Goal: Information Seeking & Learning: Check status

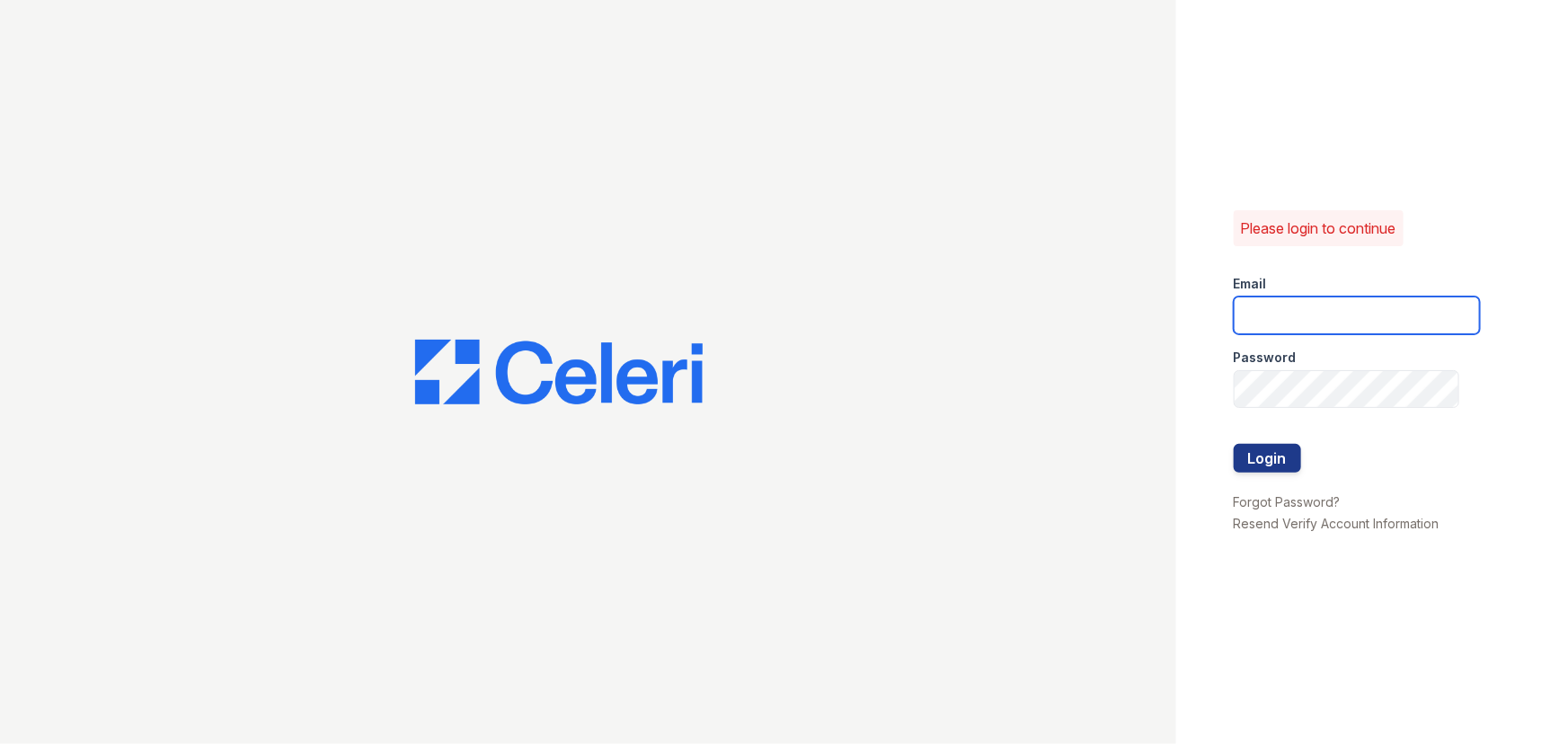
type input "brixton2@cafmanagement.com"
click at [1279, 479] on div at bounding box center [1357, 481] width 246 height 18
click at [1276, 465] on button "Login" at bounding box center [1268, 458] width 68 height 29
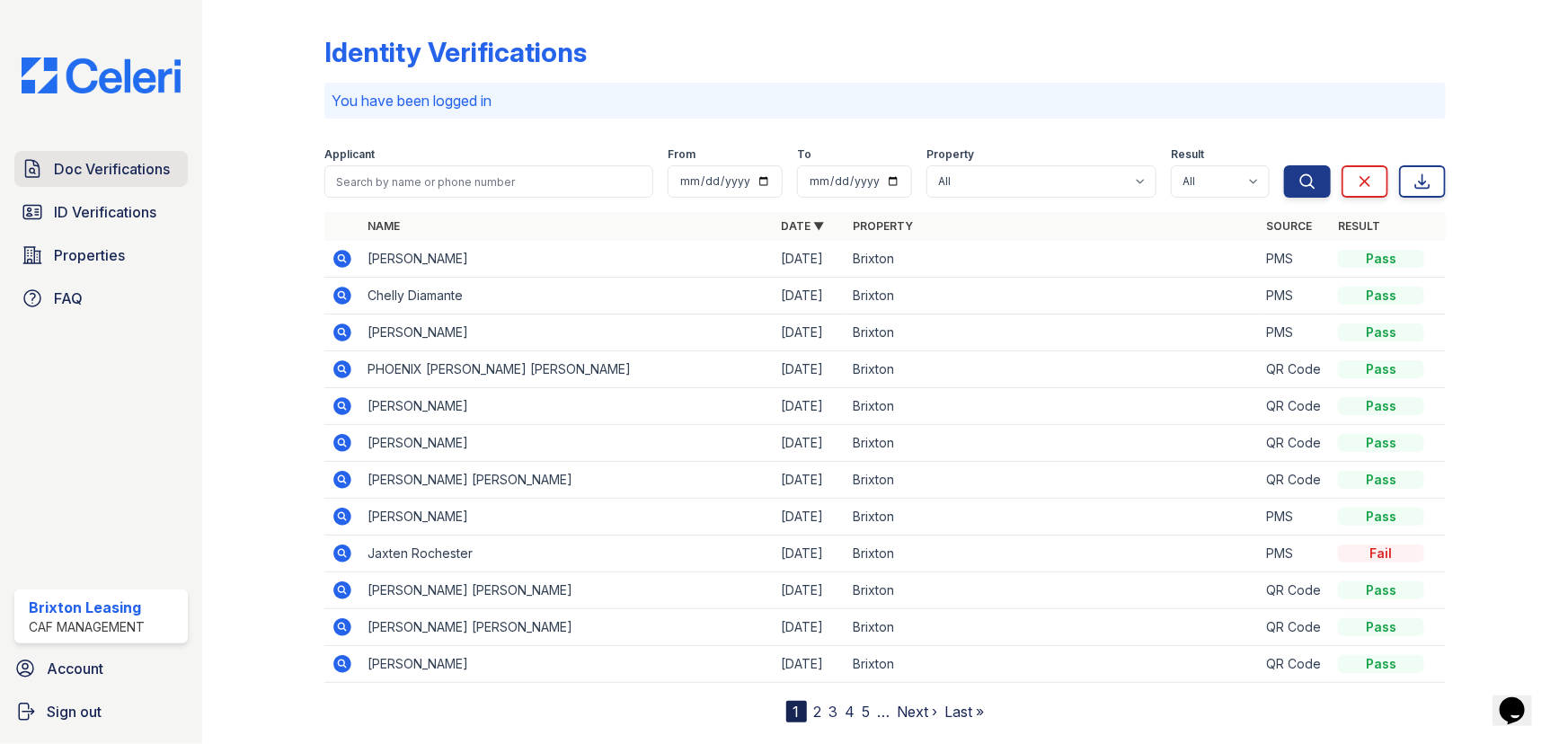
click at [106, 173] on span "Doc Verifications" at bounding box center [112, 169] width 116 height 21
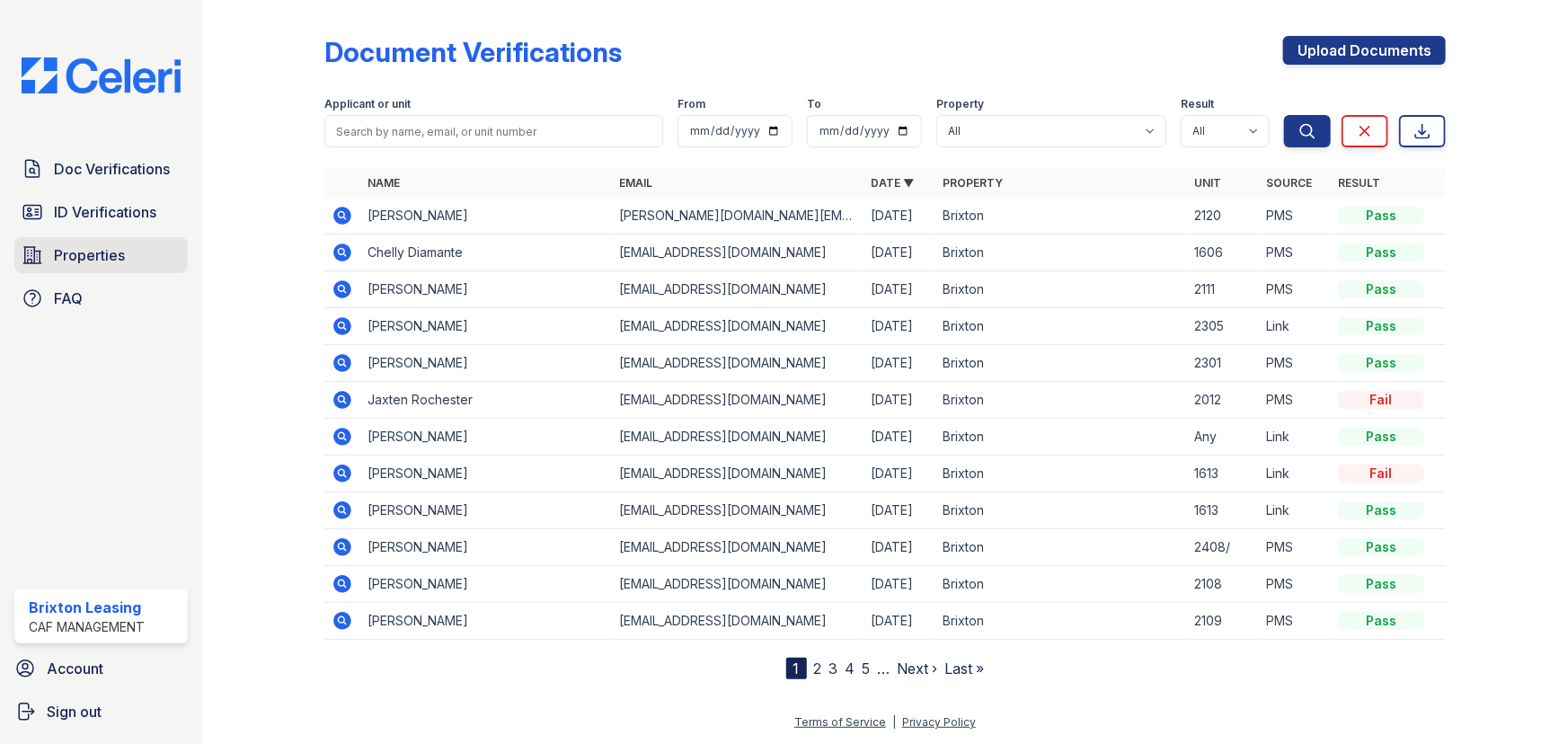
click at [90, 264] on span "Properties" at bounding box center [89, 255] width 71 height 21
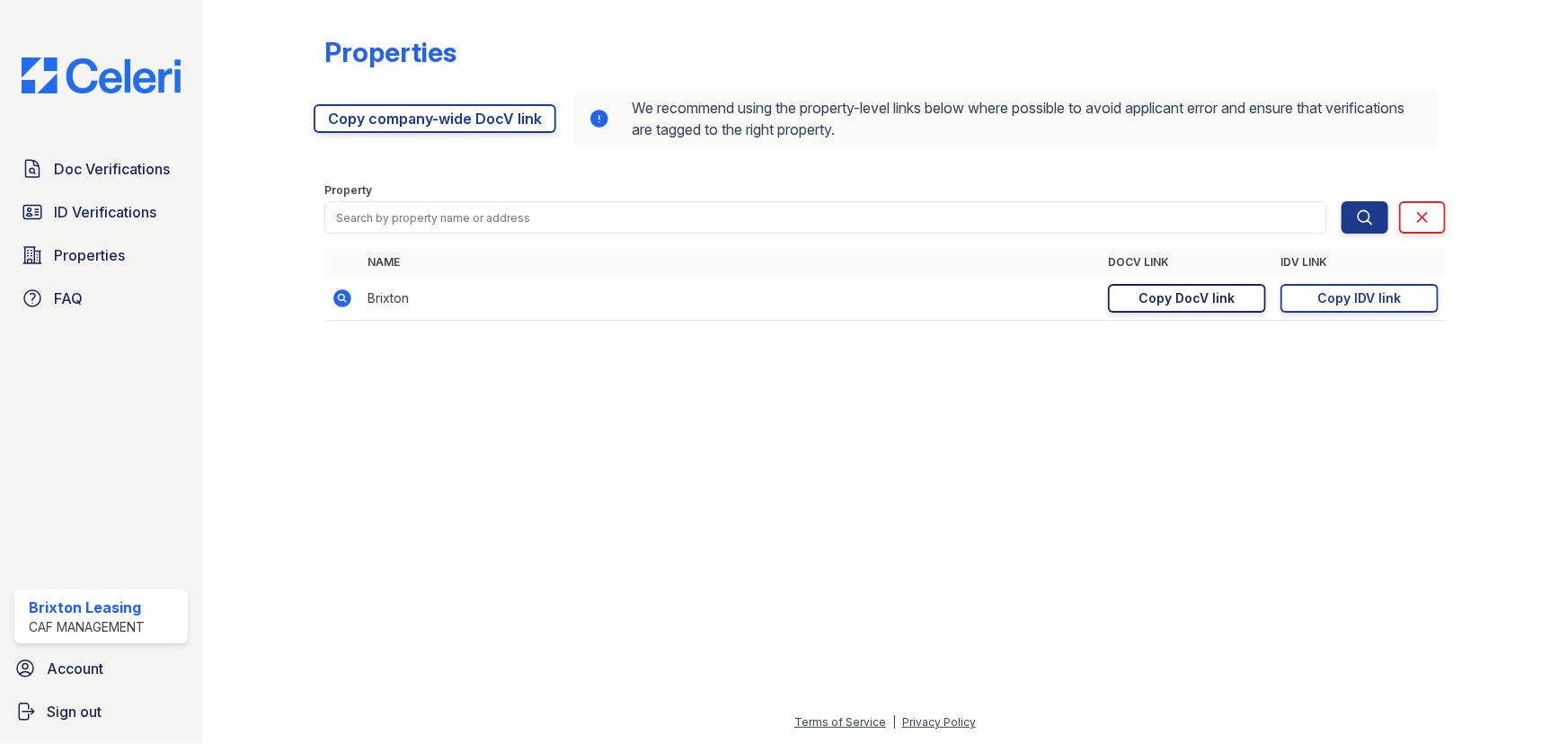
click at [1219, 310] on link "Copy DocV link Copy link" at bounding box center [1186, 298] width 158 height 29
click at [88, 158] on span "Doc Verifications" at bounding box center [112, 169] width 116 height 21
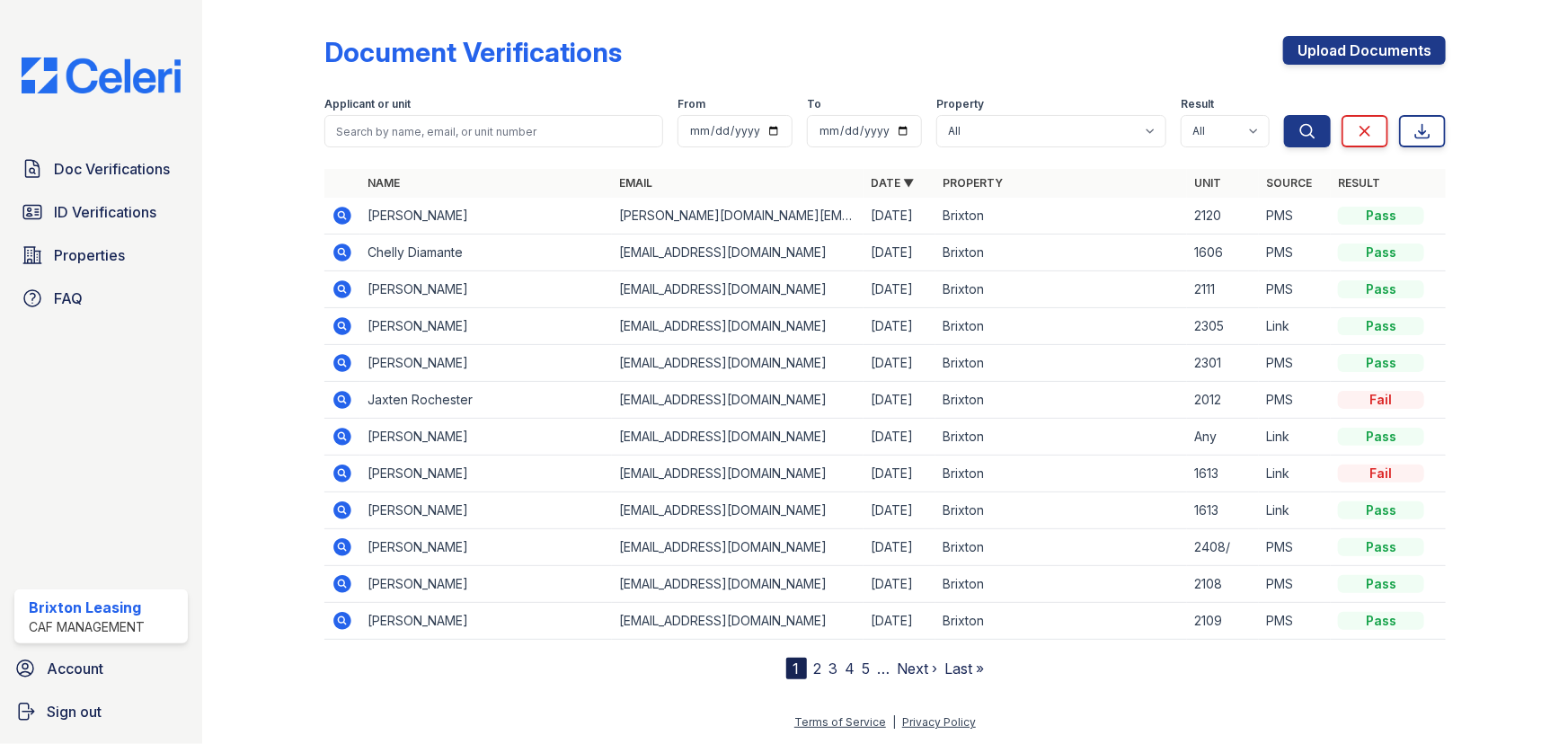
click at [454, 122] on input "search" at bounding box center [494, 131] width 339 height 32
type input "cesasr"
click at [1284, 115] on button "Search" at bounding box center [1307, 131] width 46 height 32
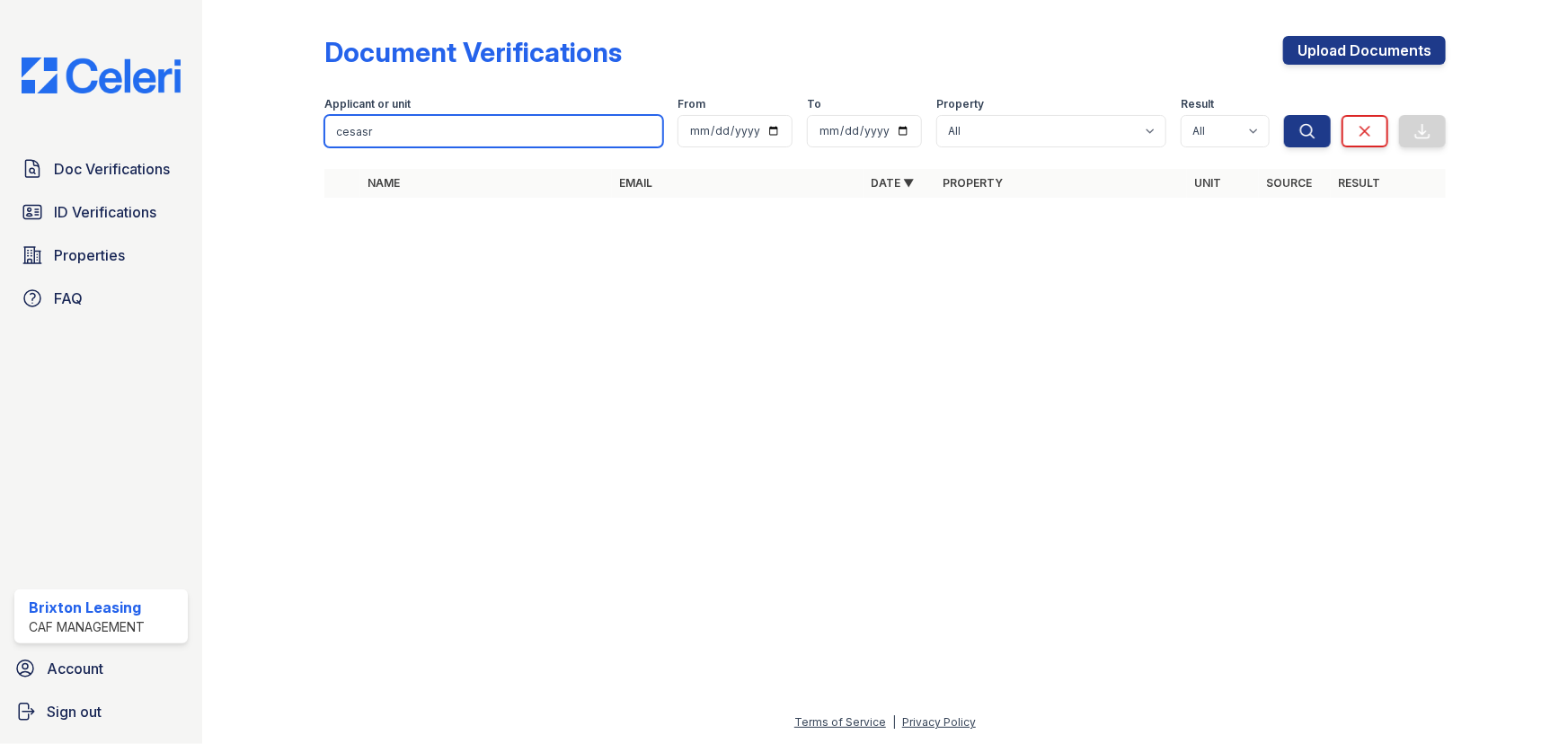
click at [454, 122] on input "cesasr" at bounding box center [494, 131] width 339 height 32
type input "ceasar"
click at [1284, 115] on button "Search" at bounding box center [1307, 131] width 46 height 32
click at [644, 134] on input "ceasar" at bounding box center [494, 131] width 339 height 32
click at [579, 144] on input "search" at bounding box center [494, 131] width 339 height 32
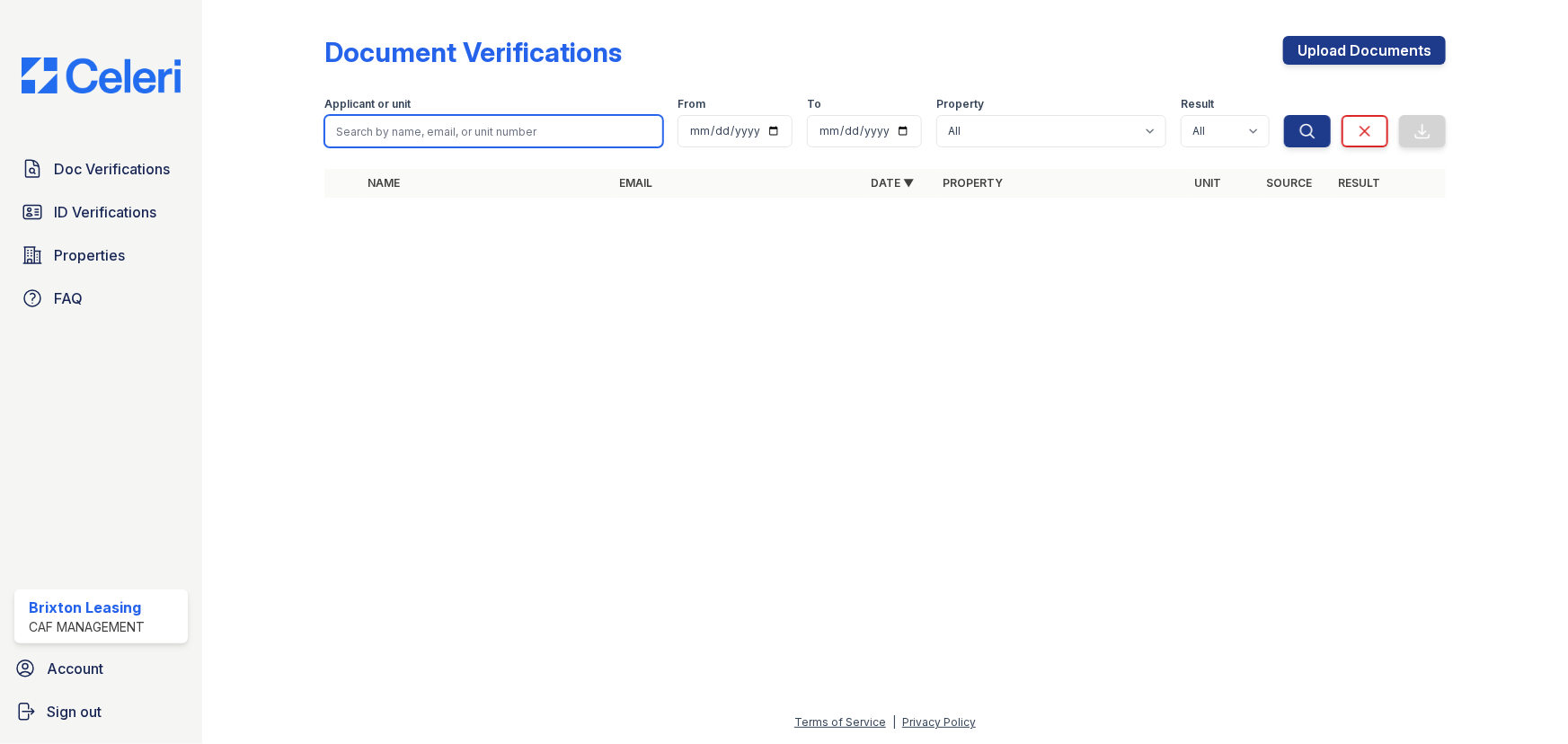
type input "cesar"
click at [1284, 115] on button "Search" at bounding box center [1307, 131] width 46 height 32
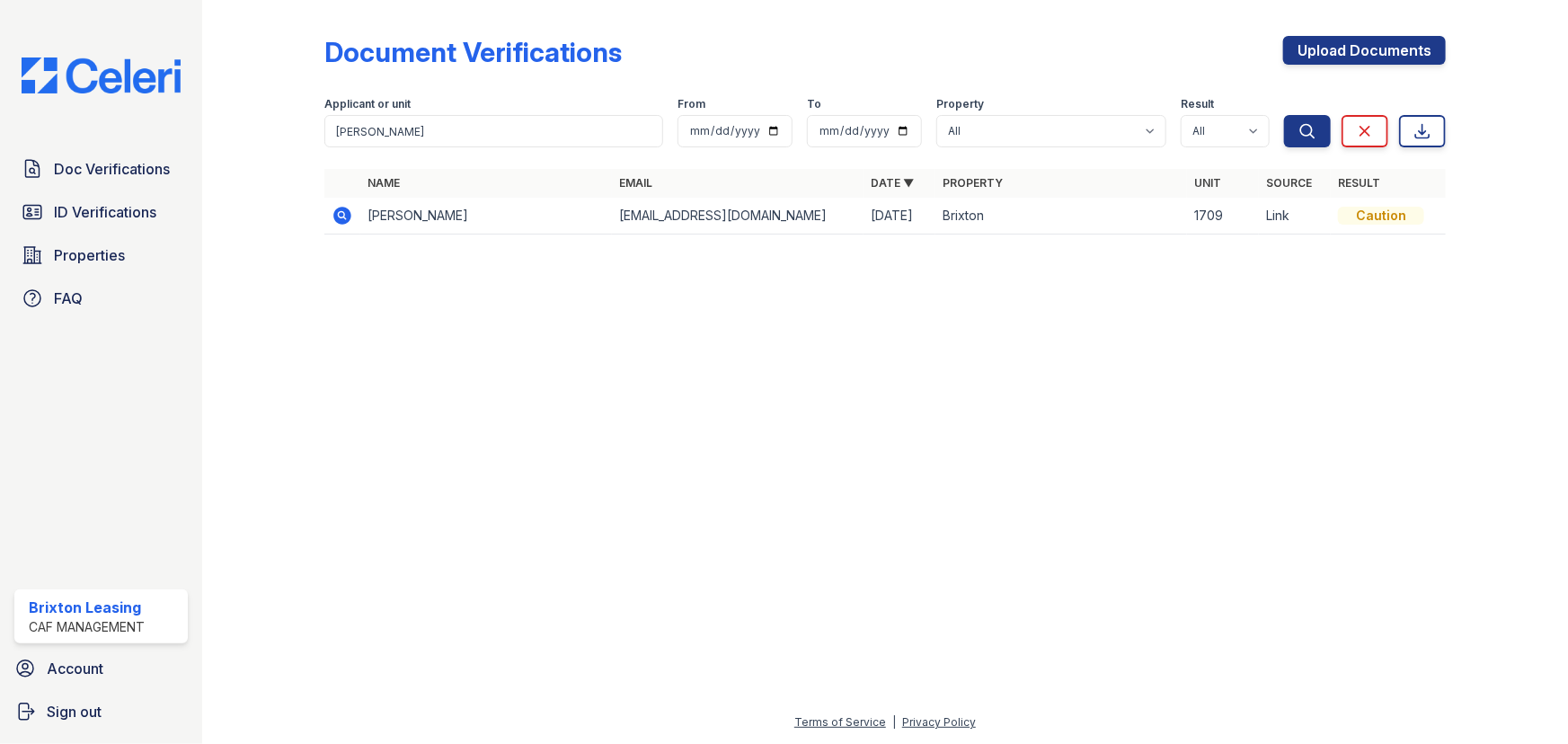
click at [346, 221] on icon at bounding box center [342, 215] width 18 height 18
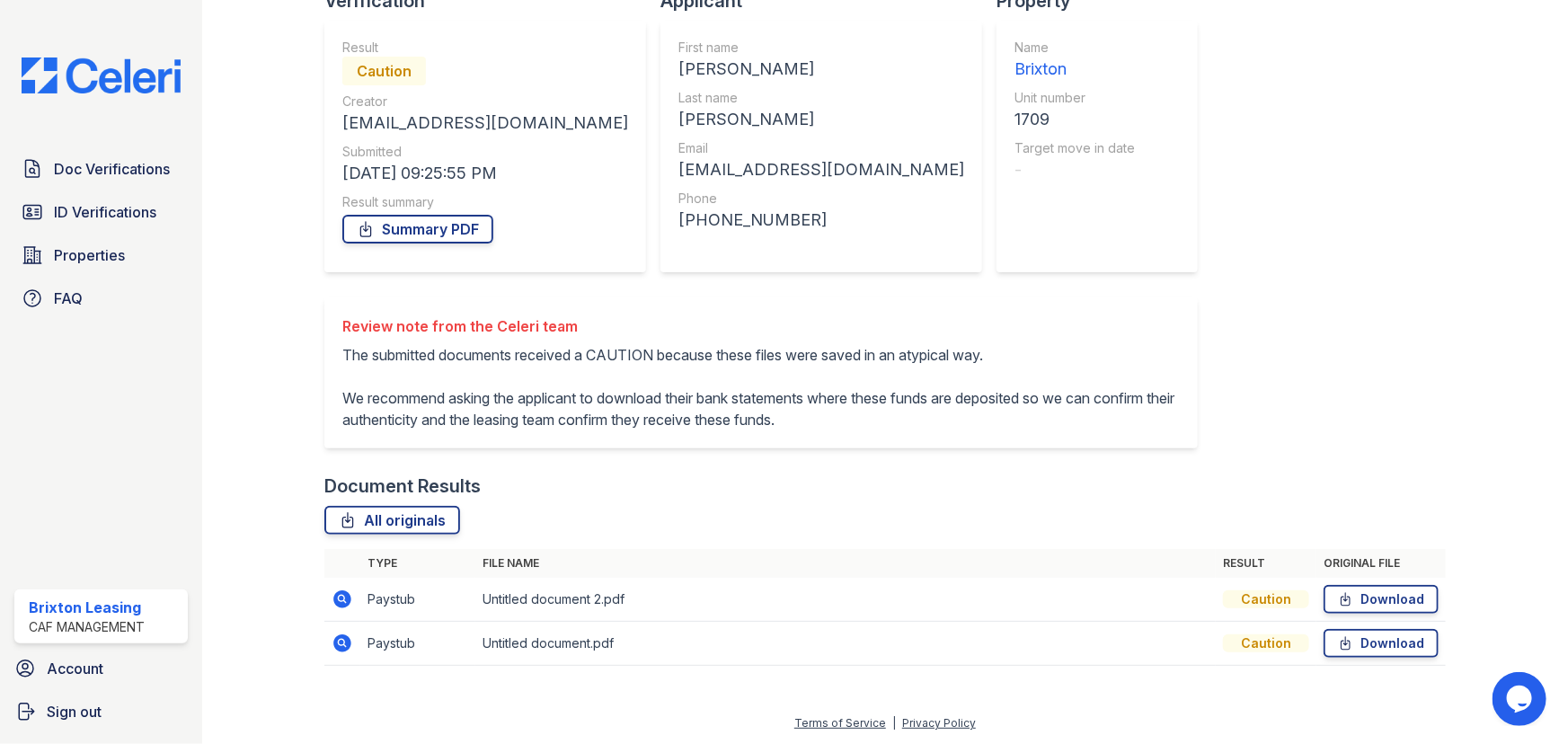
click at [339, 601] on icon at bounding box center [342, 600] width 21 height 21
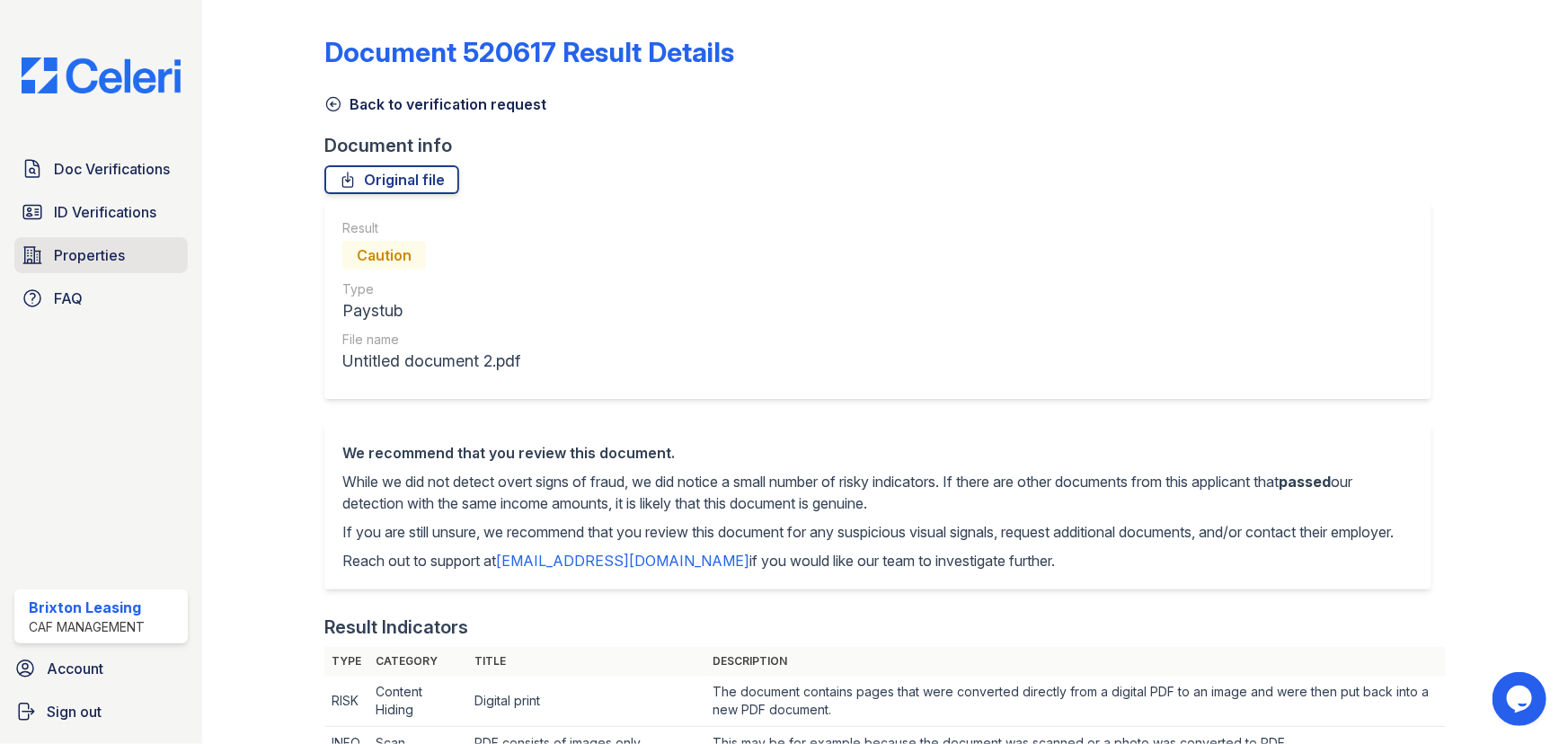
click at [77, 253] on span "Properties" at bounding box center [89, 255] width 71 height 21
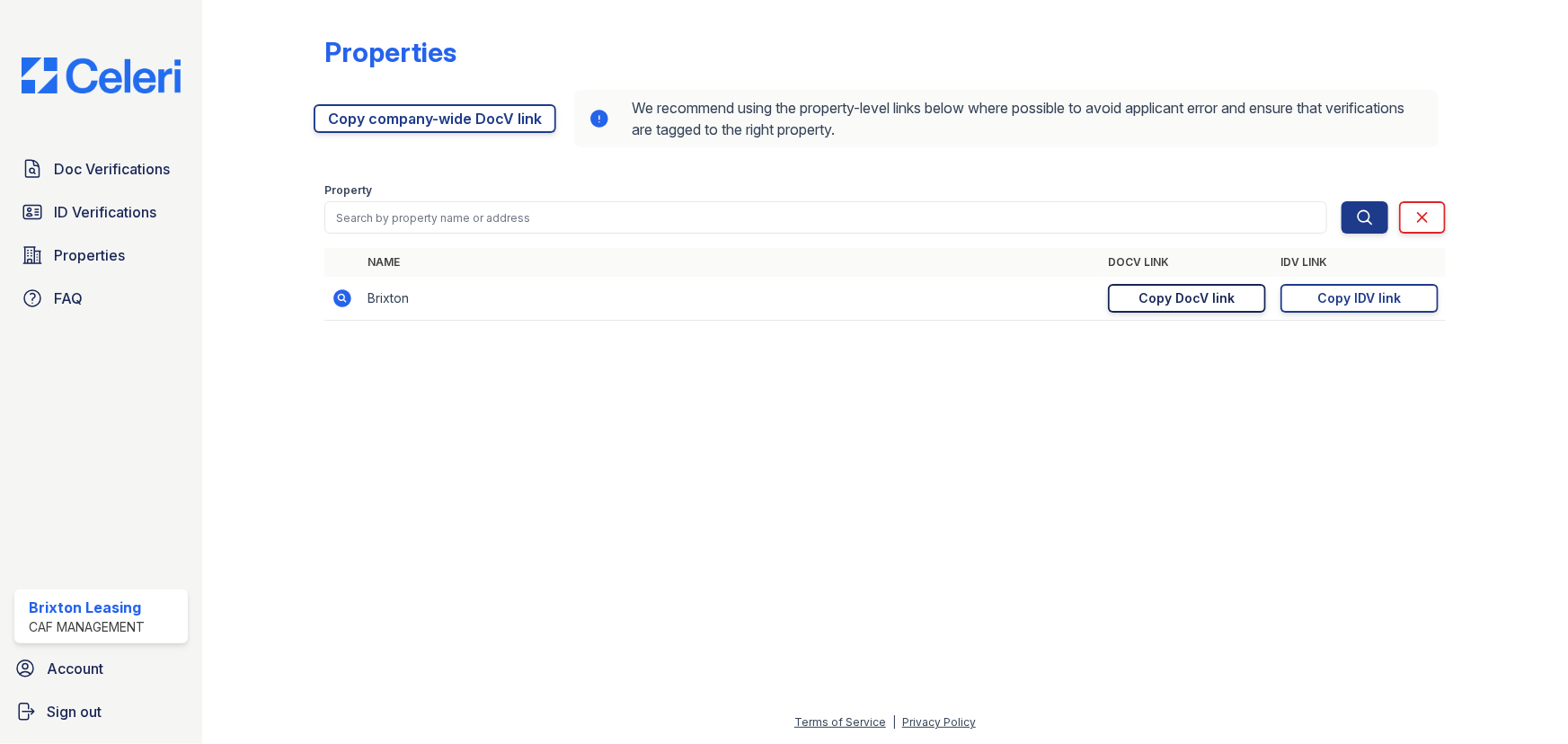
click at [1236, 294] on link "Copy DocV link Copy link" at bounding box center [1186, 298] width 158 height 29
